Goal: Task Accomplishment & Management: Manage account settings

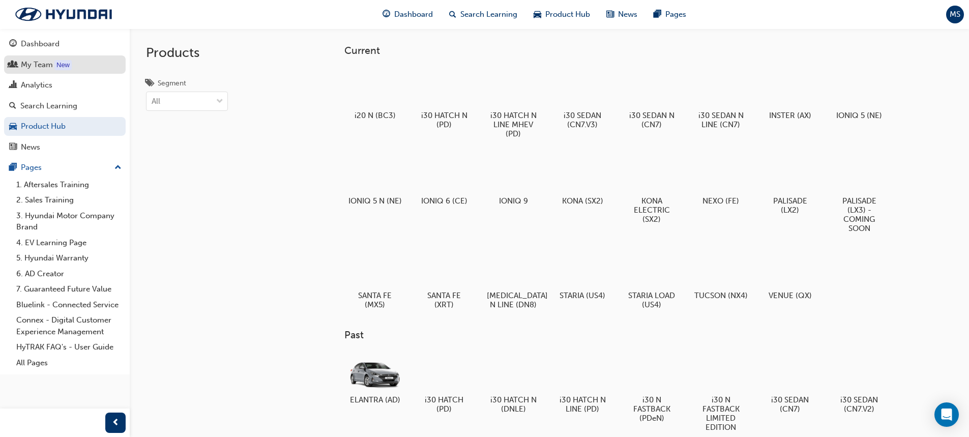
click at [86, 70] on div "My Team" at bounding box center [64, 65] width 111 height 13
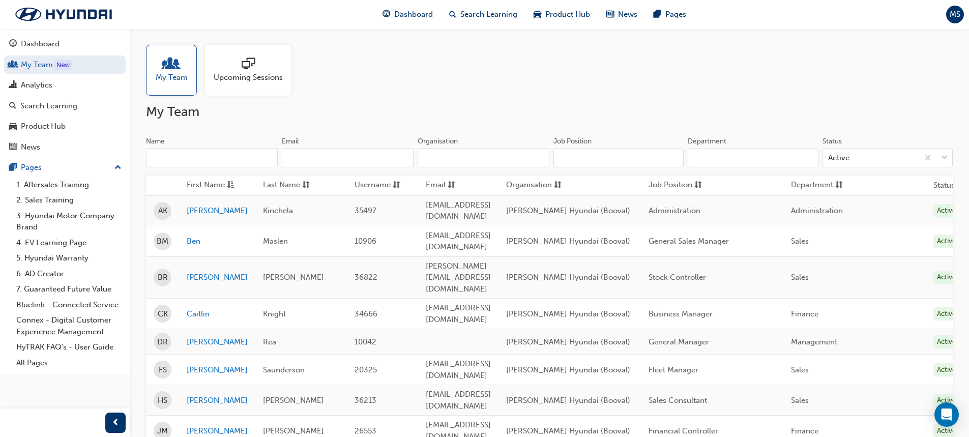
click at [218, 155] on input "Name" at bounding box center [212, 157] width 132 height 19
click at [480, 11] on span "Search Learning" at bounding box center [488, 15] width 57 height 12
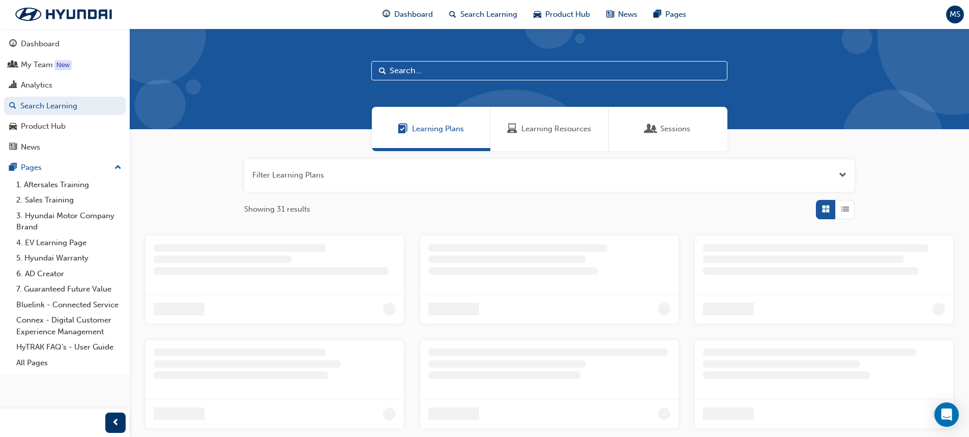
click at [475, 81] on div at bounding box center [549, 78] width 839 height 101
click at [475, 76] on input "text" at bounding box center [549, 70] width 356 height 19
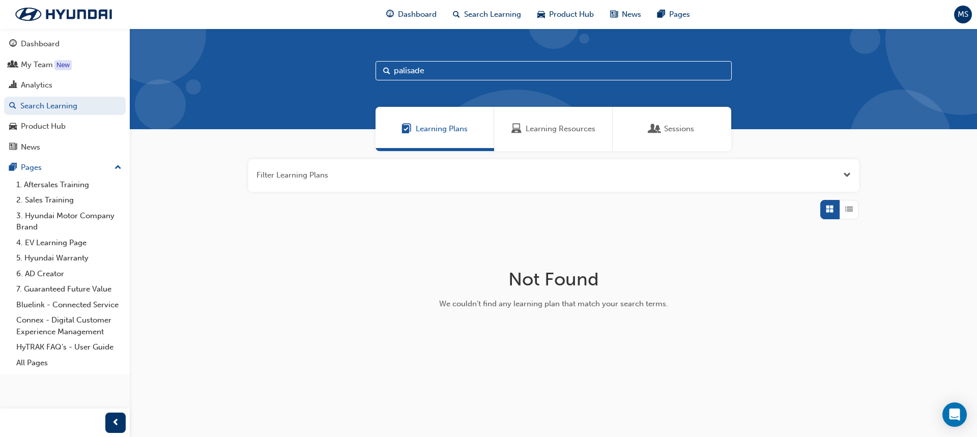
click at [436, 77] on input "palisade" at bounding box center [553, 70] width 356 height 19
type input "palisade"
click at [74, 63] on div at bounding box center [76, 65] width 4 height 8
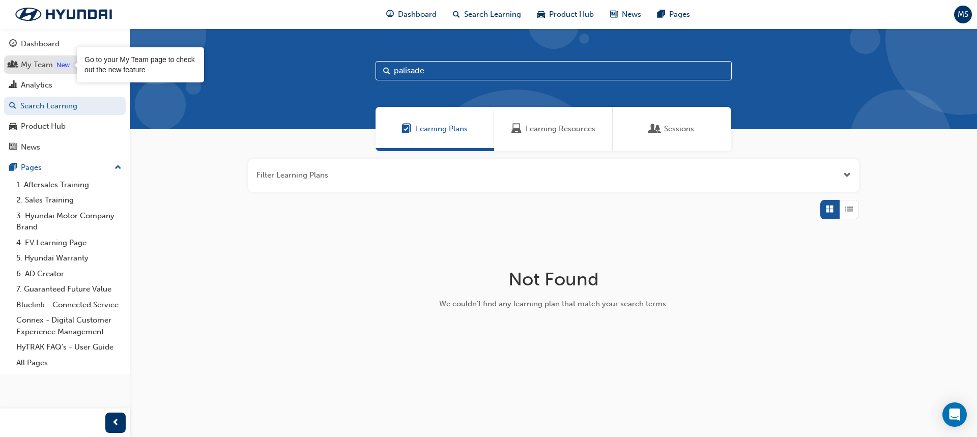
click at [53, 69] on div "My Team" at bounding box center [64, 65] width 111 height 13
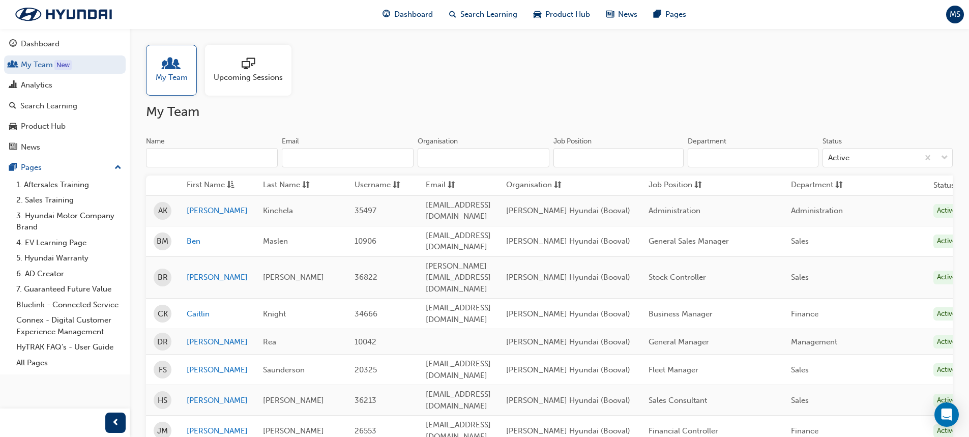
scroll to position [51, 0]
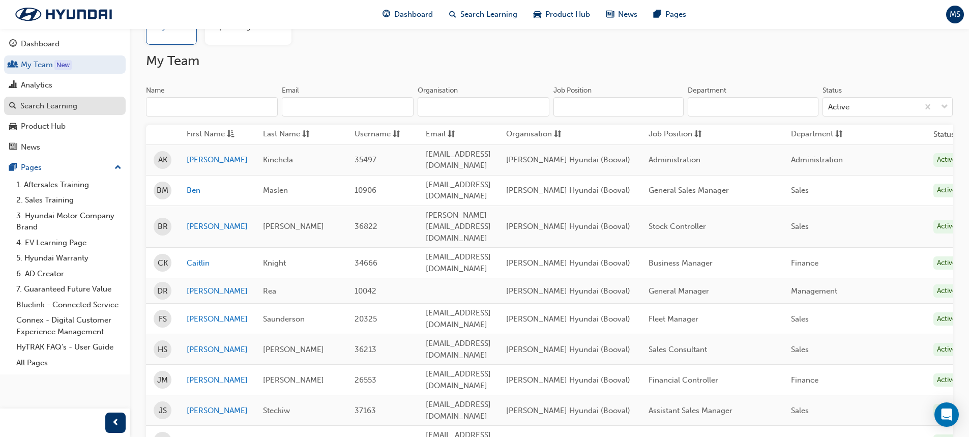
drag, startPoint x: 68, startPoint y: 105, endPoint x: 63, endPoint y: 100, distance: 6.5
click at [68, 105] on div "Search Learning" at bounding box center [48, 106] width 57 height 12
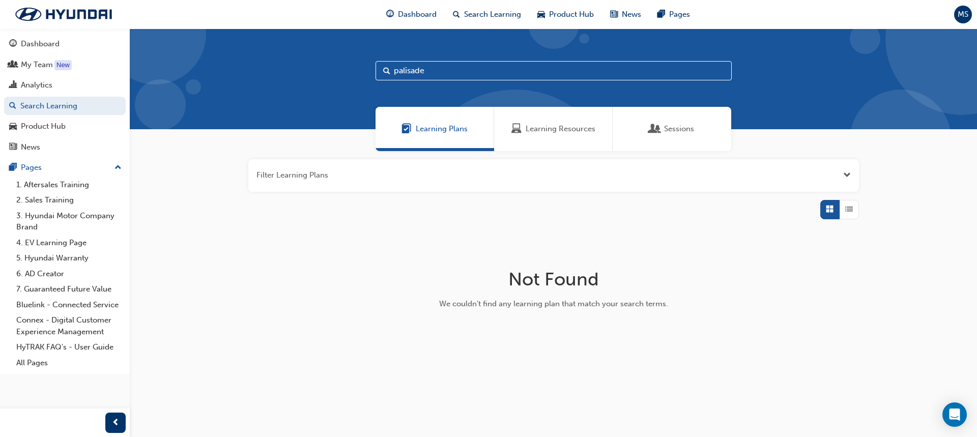
click at [562, 144] on div "Learning Resources" at bounding box center [553, 129] width 119 height 44
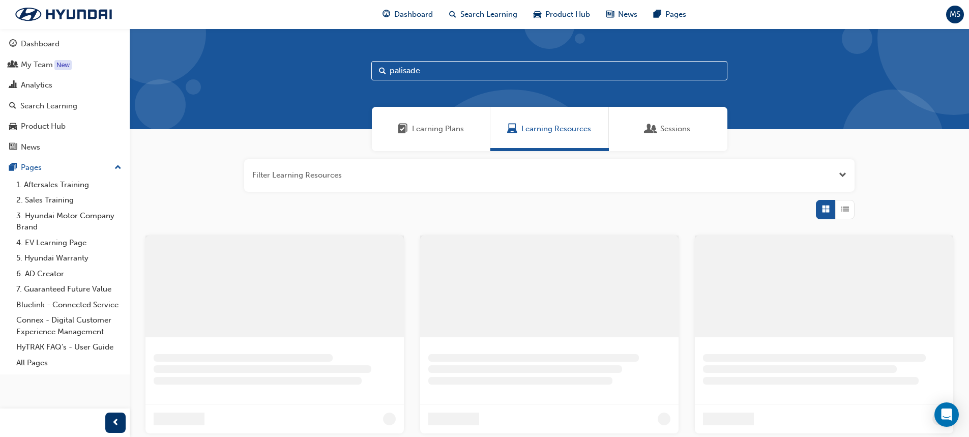
click at [673, 130] on span "Sessions" at bounding box center [675, 129] width 30 height 12
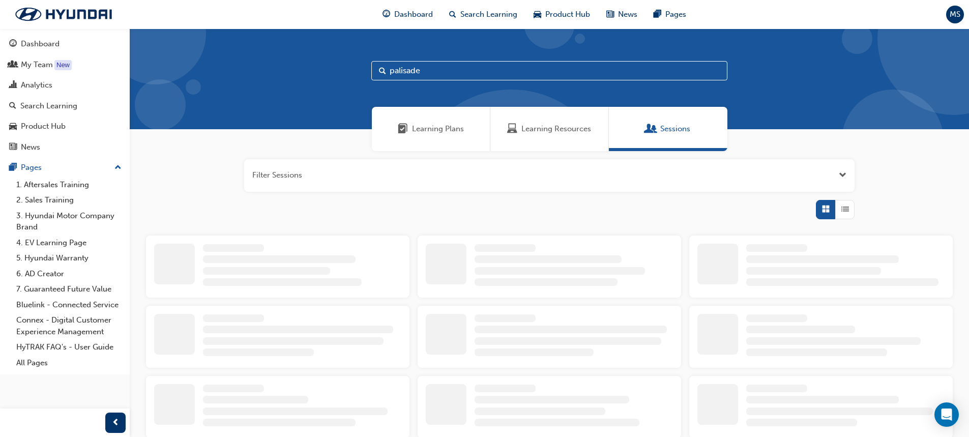
click at [520, 171] on button "button" at bounding box center [549, 175] width 611 height 33
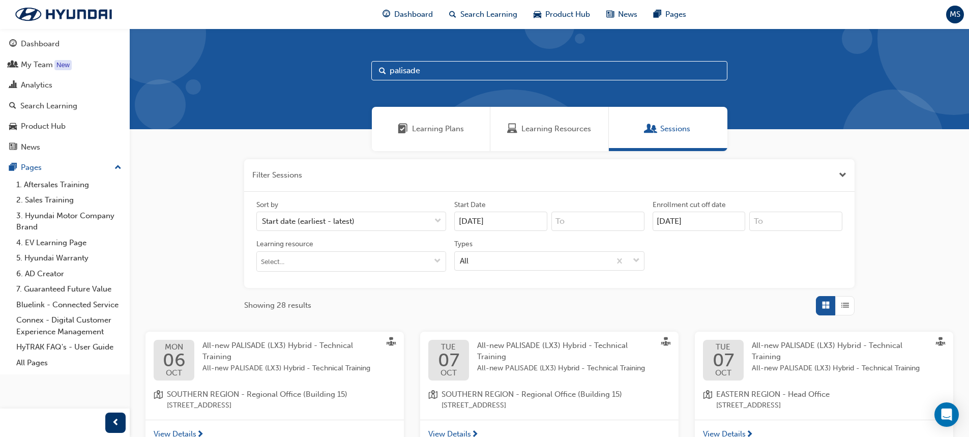
click at [618, 177] on button "button" at bounding box center [549, 175] width 611 height 33
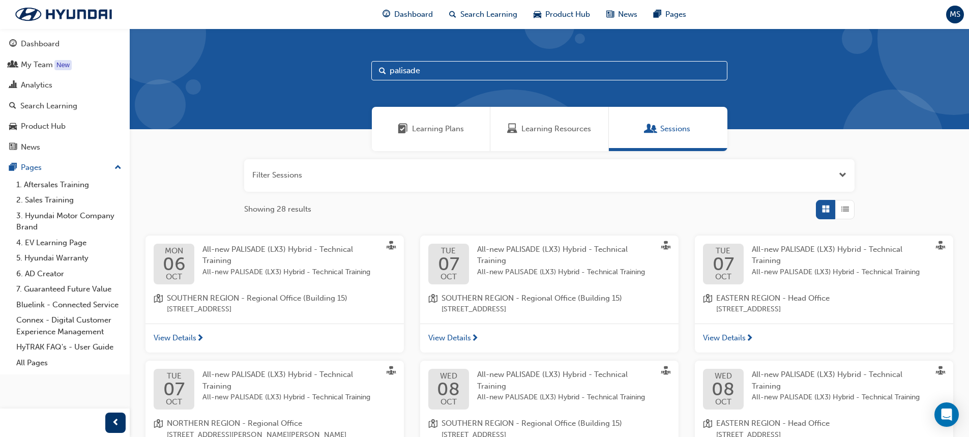
click at [517, 189] on button "button" at bounding box center [549, 175] width 611 height 33
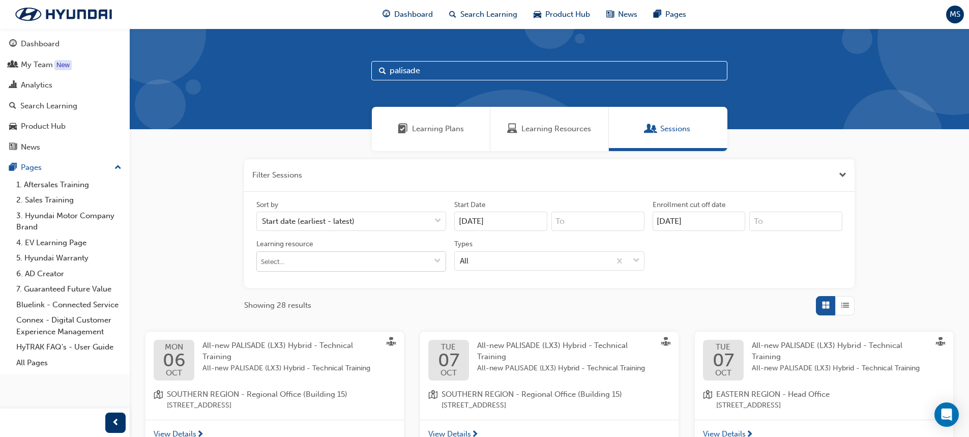
click at [327, 267] on input "Learning resource" at bounding box center [351, 261] width 189 height 19
click at [525, 70] on input "palisade" at bounding box center [549, 70] width 356 height 19
click at [62, 123] on div "Product Hub" at bounding box center [43, 127] width 45 height 12
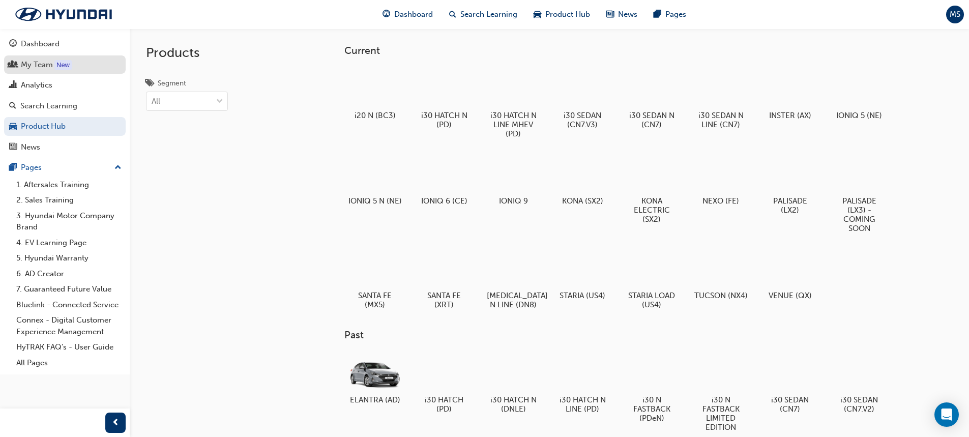
click at [25, 64] on div "My Team" at bounding box center [37, 65] width 32 height 12
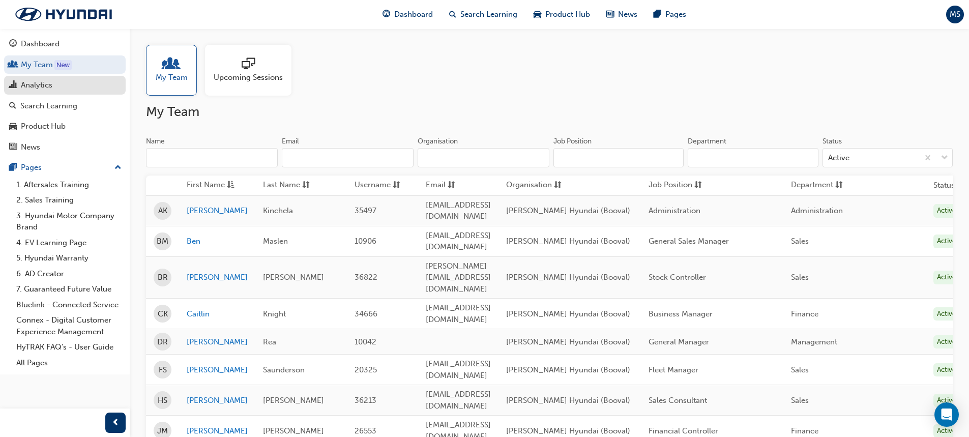
click at [45, 91] on div "Analytics" at bounding box center [64, 85] width 111 height 13
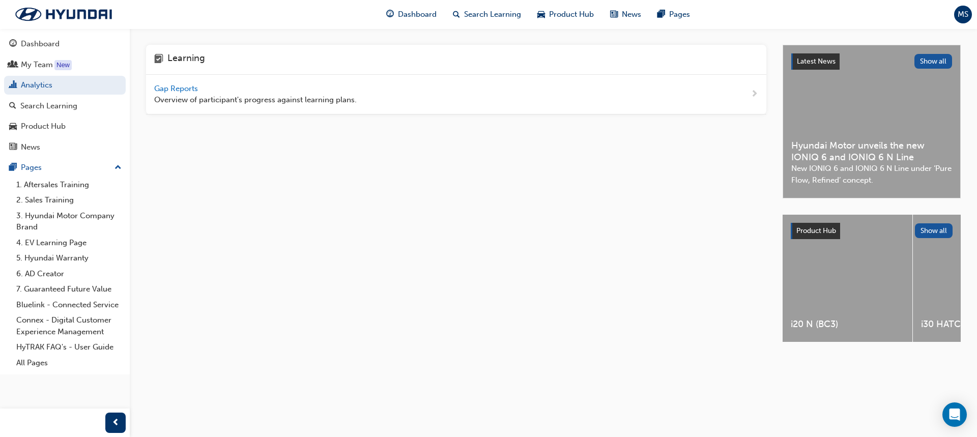
click at [193, 91] on span "Gap Reports" at bounding box center [177, 88] width 46 height 9
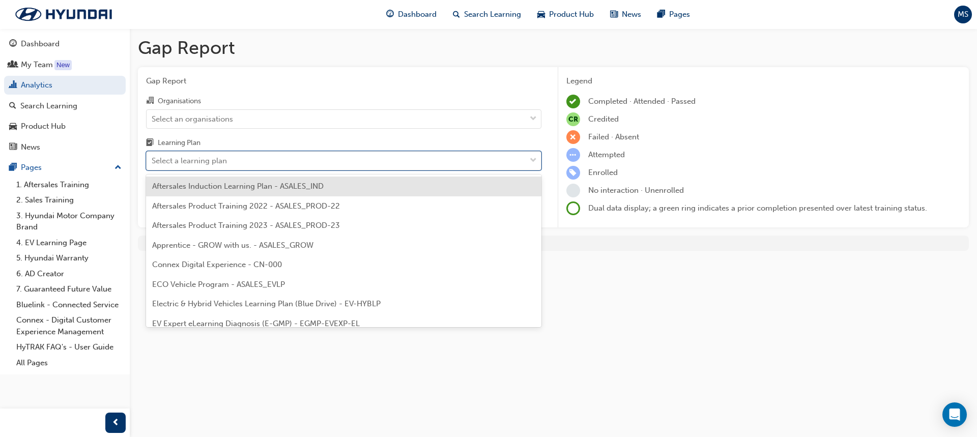
click at [271, 167] on div "Select a learning plan" at bounding box center [336, 161] width 379 height 18
click at [153, 165] on input "Learning Plan option Aftersales Induction Learning Plan - ASALES_IND focused, 1…" at bounding box center [152, 160] width 1 height 9
type input "sales"
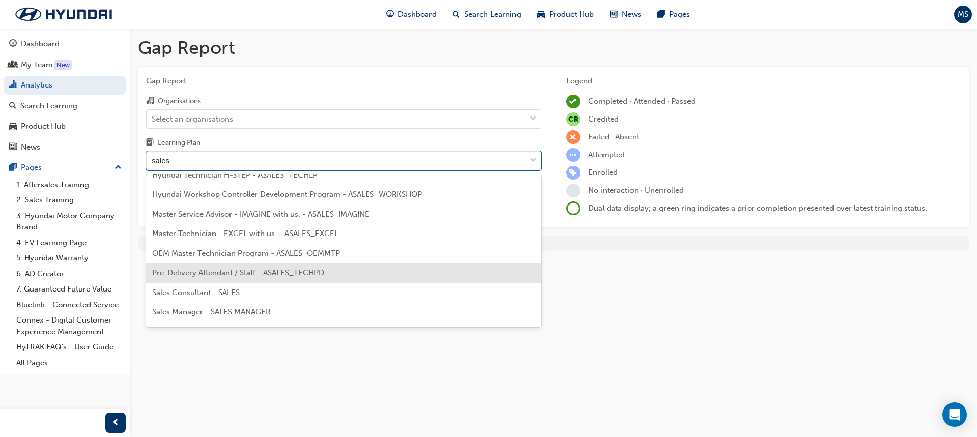
scroll to position [341, 0]
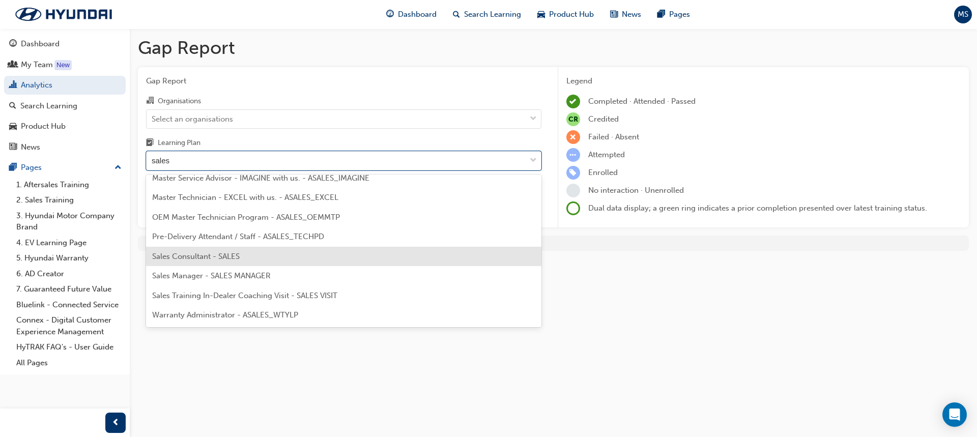
click at [252, 259] on div "Sales Consultant - SALES" at bounding box center [343, 257] width 395 height 20
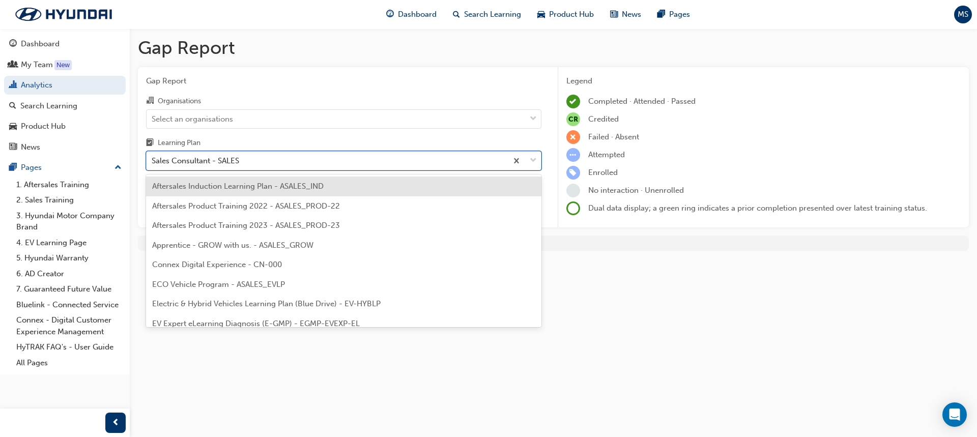
click at [280, 160] on div "Sales Consultant - SALES" at bounding box center [327, 161] width 361 height 18
click at [153, 160] on input "Learning Plan option Sales Consultant - SALES, selected. option Aftersales Indu…" at bounding box center [152, 160] width 1 height 9
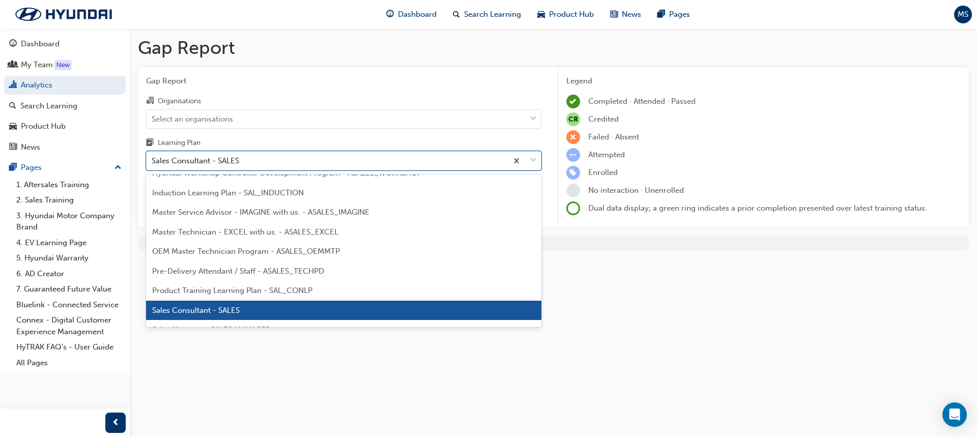
click at [269, 309] on div "Sales Consultant - SALES" at bounding box center [343, 311] width 395 height 20
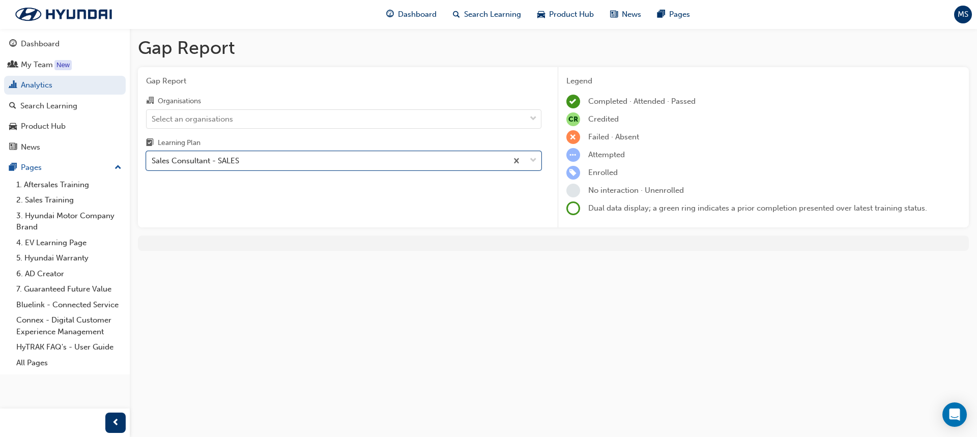
click at [311, 201] on div "Gap Report Organisations Select an organisations Learning Plan option Sales Con…" at bounding box center [344, 147] width 412 height 161
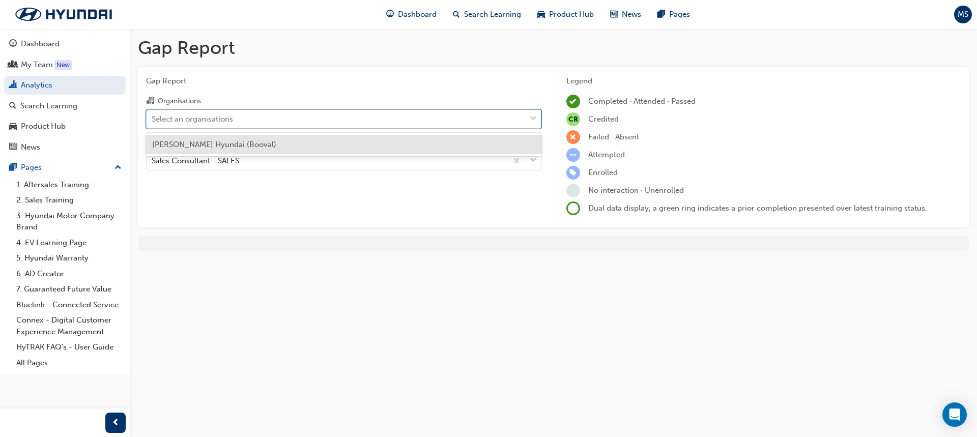
click at [217, 109] on div "Select an organisations" at bounding box center [343, 118] width 395 height 19
click at [153, 114] on input "Organisations option [PERSON_NAME] Hyundai (Booval) focused, 1 of 1. 1 result a…" at bounding box center [152, 118] width 1 height 9
drag, startPoint x: 235, startPoint y: 147, endPoint x: 241, endPoint y: 148, distance: 5.7
click at [236, 147] on span "[PERSON_NAME] Hyundai (Booval)" at bounding box center [214, 144] width 124 height 9
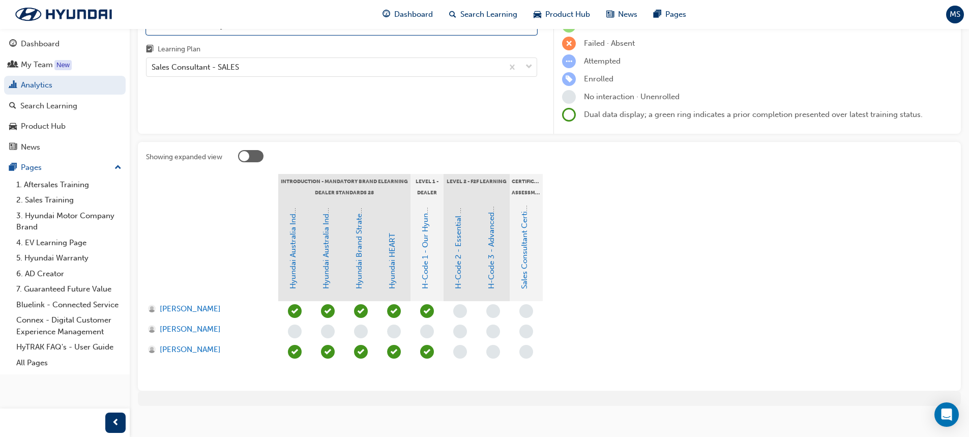
scroll to position [104, 0]
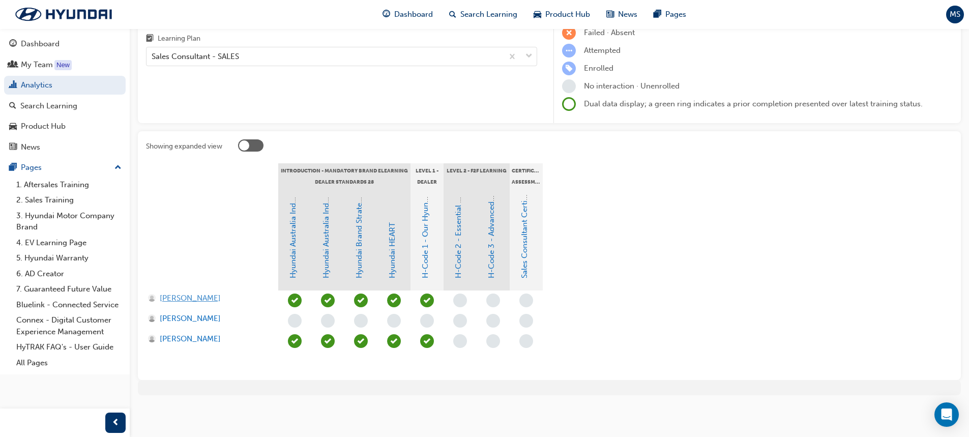
click at [189, 297] on span "[PERSON_NAME]" at bounding box center [190, 299] width 61 height 12
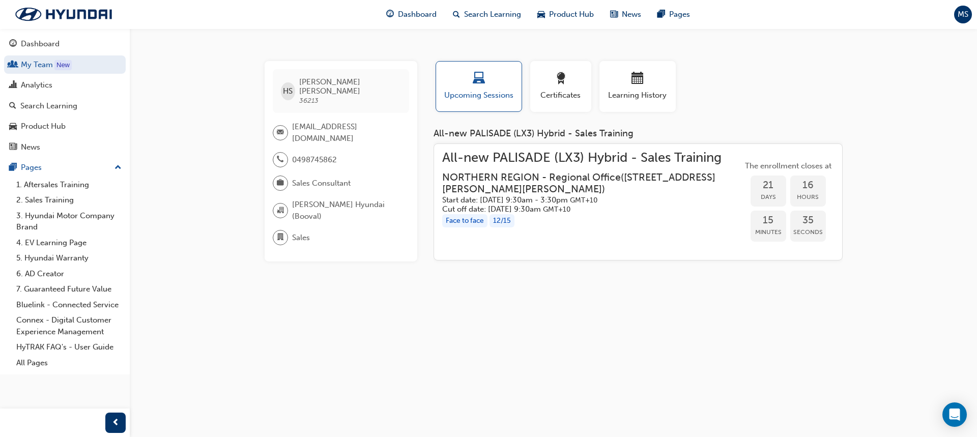
click at [598, 176] on h3 "NORTHERN REGION - Regional Office ( [STREET_ADDRESS][PERSON_NAME][PERSON_NAME] )" at bounding box center [584, 183] width 284 height 24
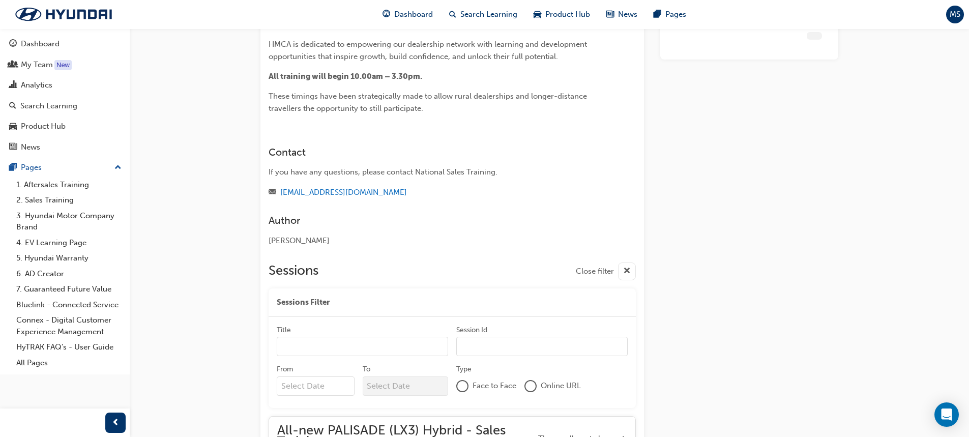
scroll to position [2477, 0]
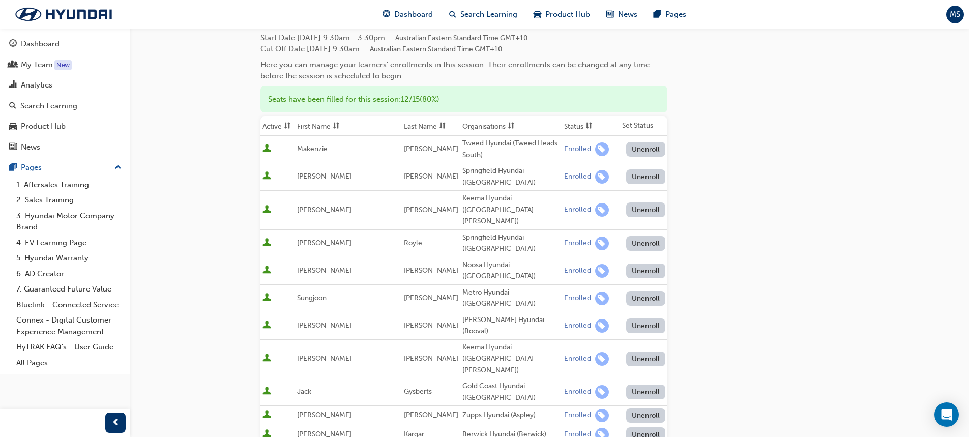
scroll to position [153, 0]
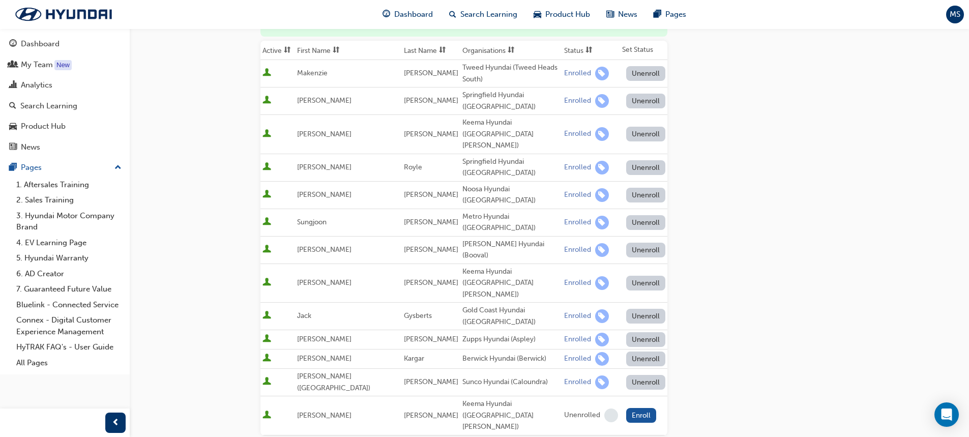
click at [646, 243] on button "Unenroll" at bounding box center [646, 250] width 40 height 15
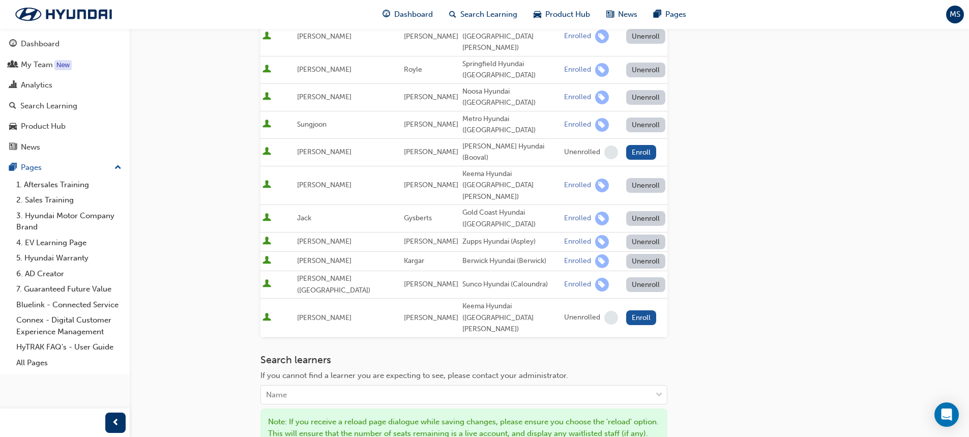
scroll to position [254, 0]
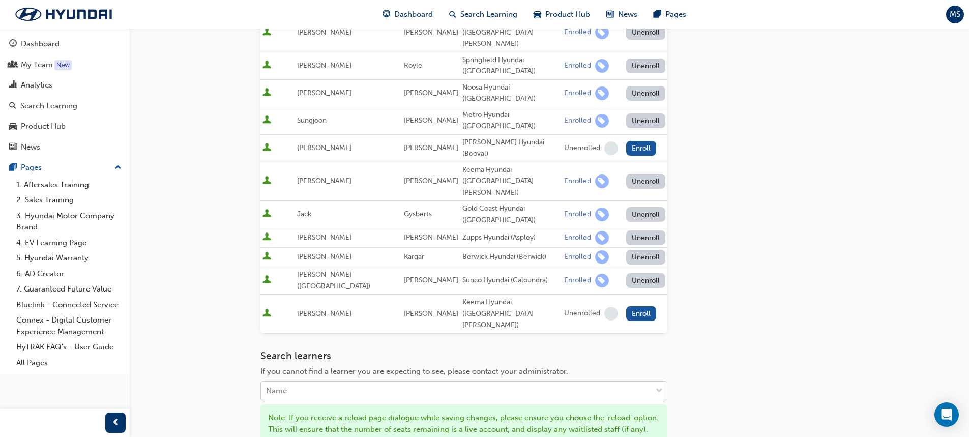
click at [340, 382] on div "Name" at bounding box center [456, 391] width 391 height 18
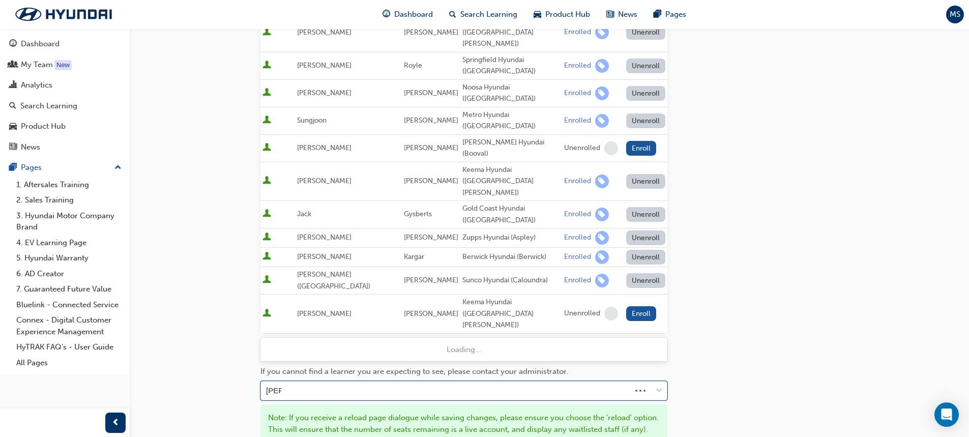
type input "joshu"
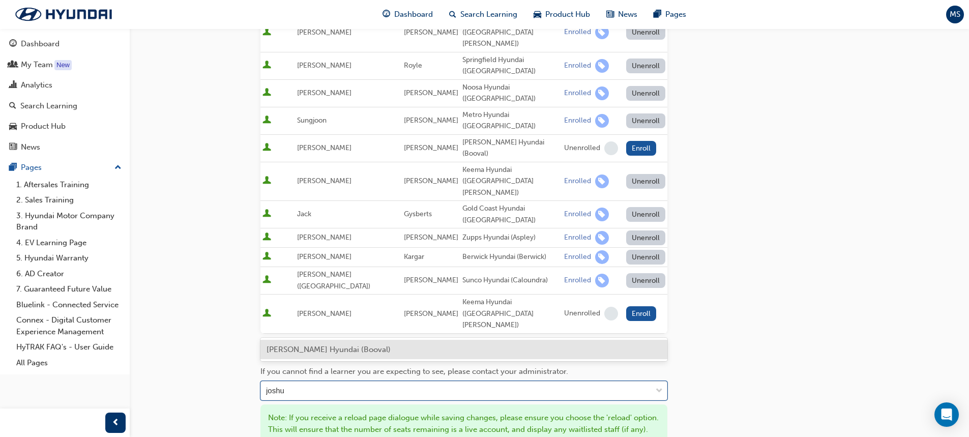
click at [338, 351] on span "[PERSON_NAME] Hyundai (Booval)" at bounding box center [329, 349] width 124 height 9
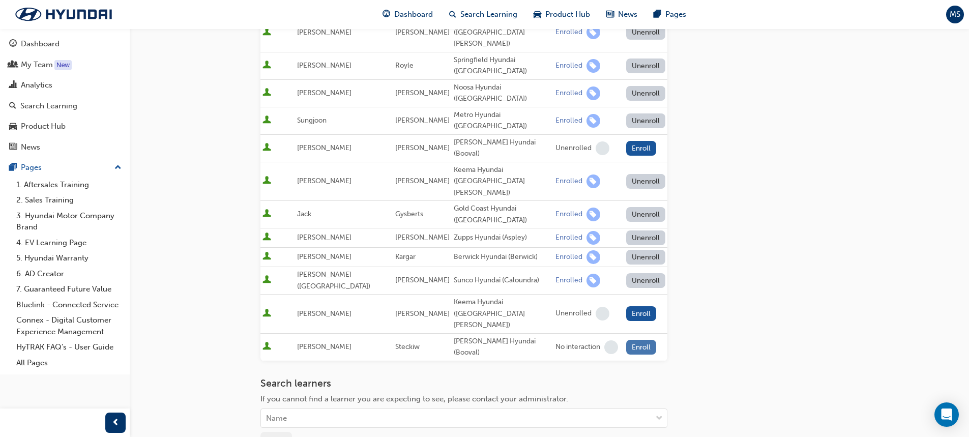
drag, startPoint x: 622, startPoint y: 276, endPoint x: 629, endPoint y: 275, distance: 6.7
click at [626, 340] on button "Enroll" at bounding box center [641, 347] width 31 height 15
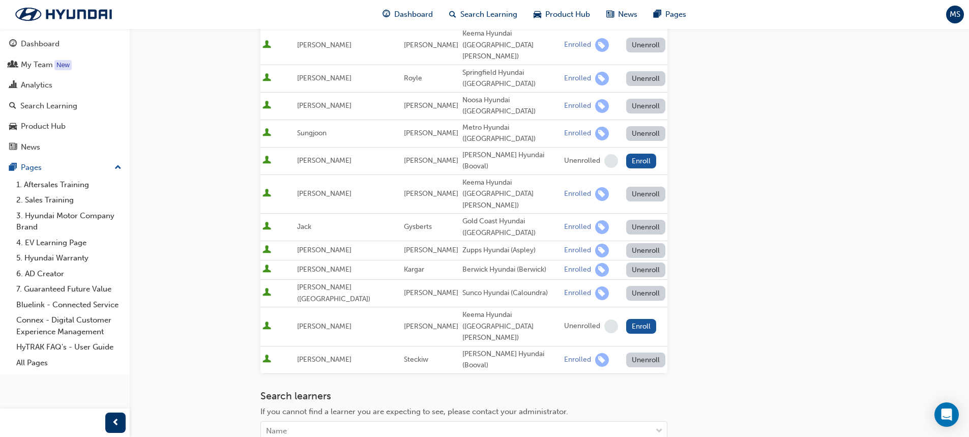
scroll to position [305, 0]
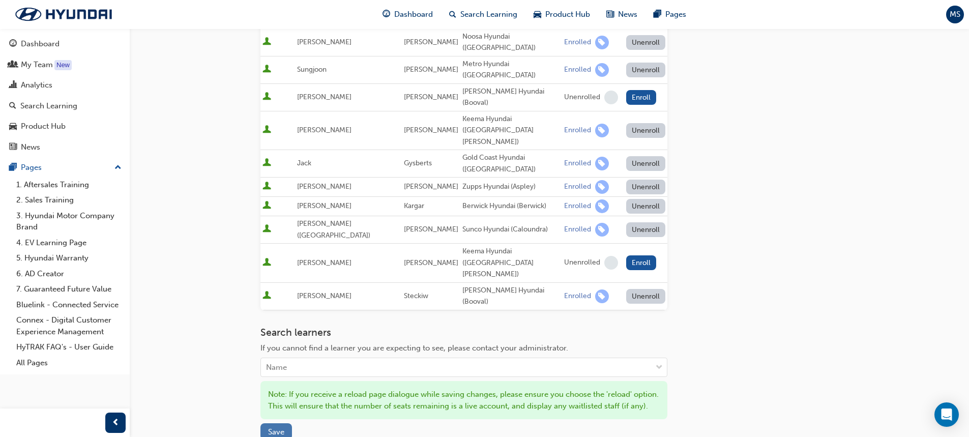
click at [272, 423] on button "Save" at bounding box center [276, 431] width 32 height 17
